Goal: Navigation & Orientation: Find specific page/section

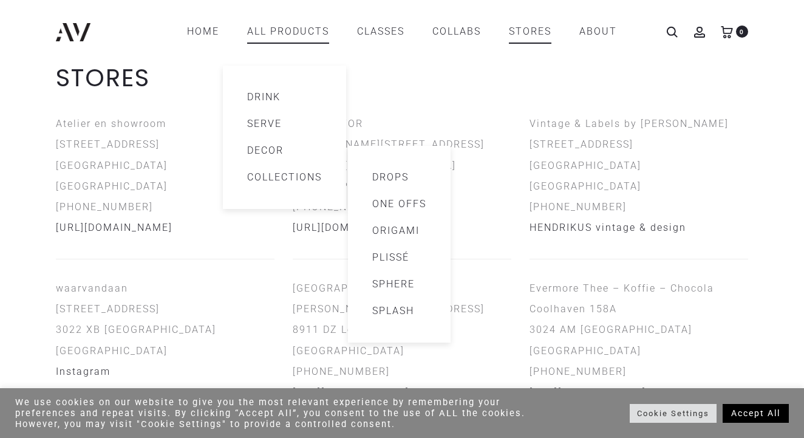
click at [287, 179] on link "Collections" at bounding box center [284, 177] width 75 height 15
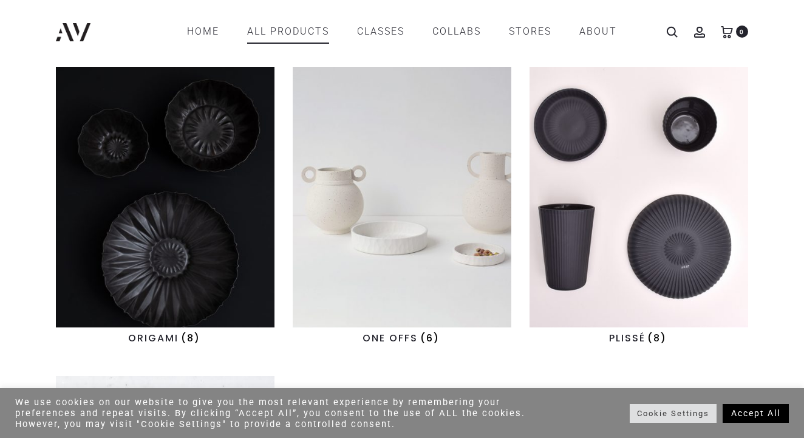
scroll to position [303, 0]
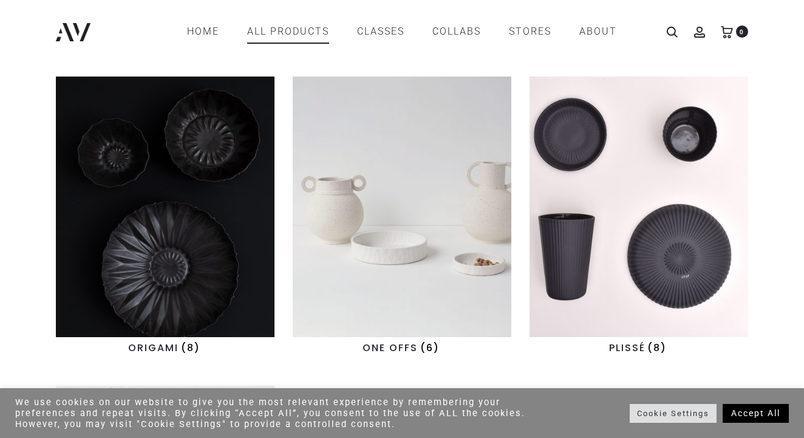
click at [619, 240] on img "Visit product category PLISSÉ" at bounding box center [639, 207] width 219 height 261
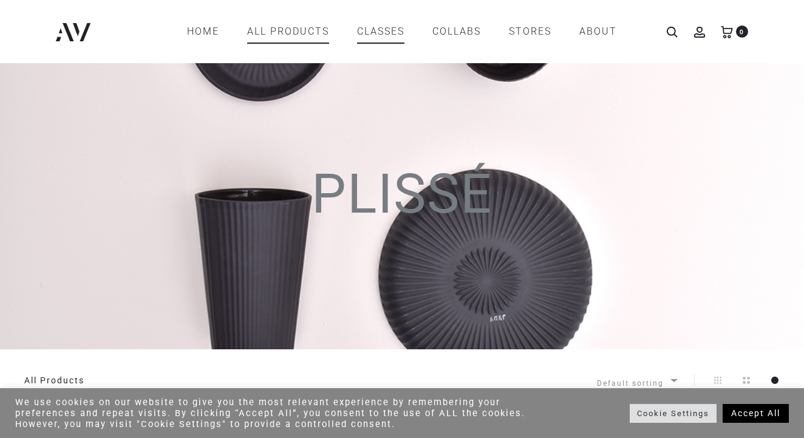
click at [392, 35] on link "CLASSES" at bounding box center [380, 31] width 47 height 21
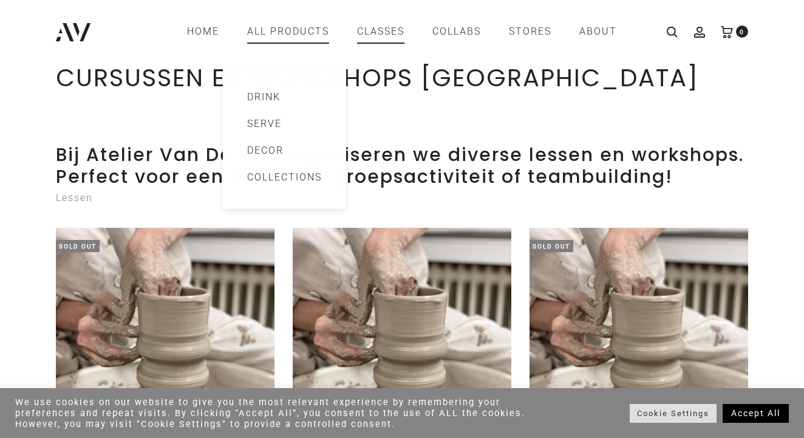
click at [271, 29] on link "All products" at bounding box center [288, 31] width 82 height 21
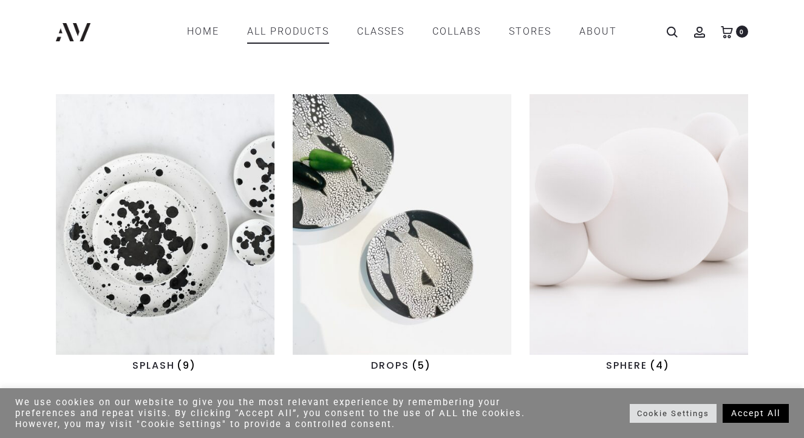
scroll to position [897, 0]
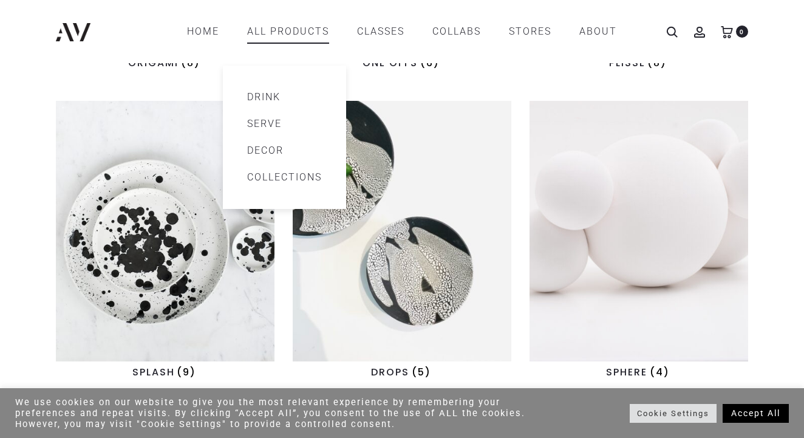
click at [267, 121] on link "Serve" at bounding box center [284, 124] width 75 height 15
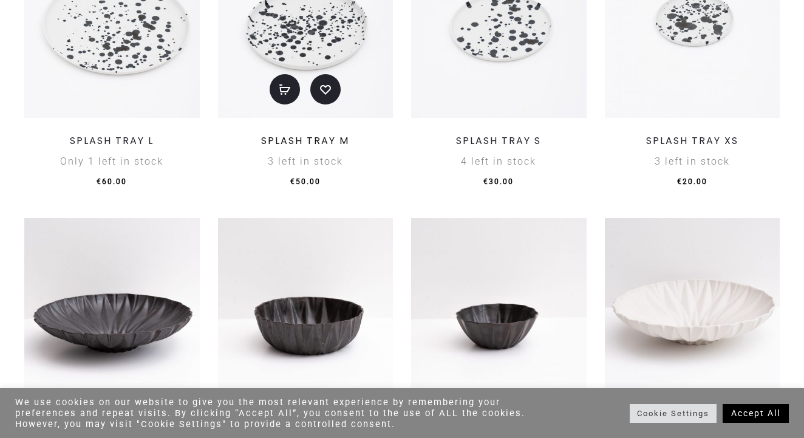
scroll to position [833, 0]
